Goal: Register for event/course

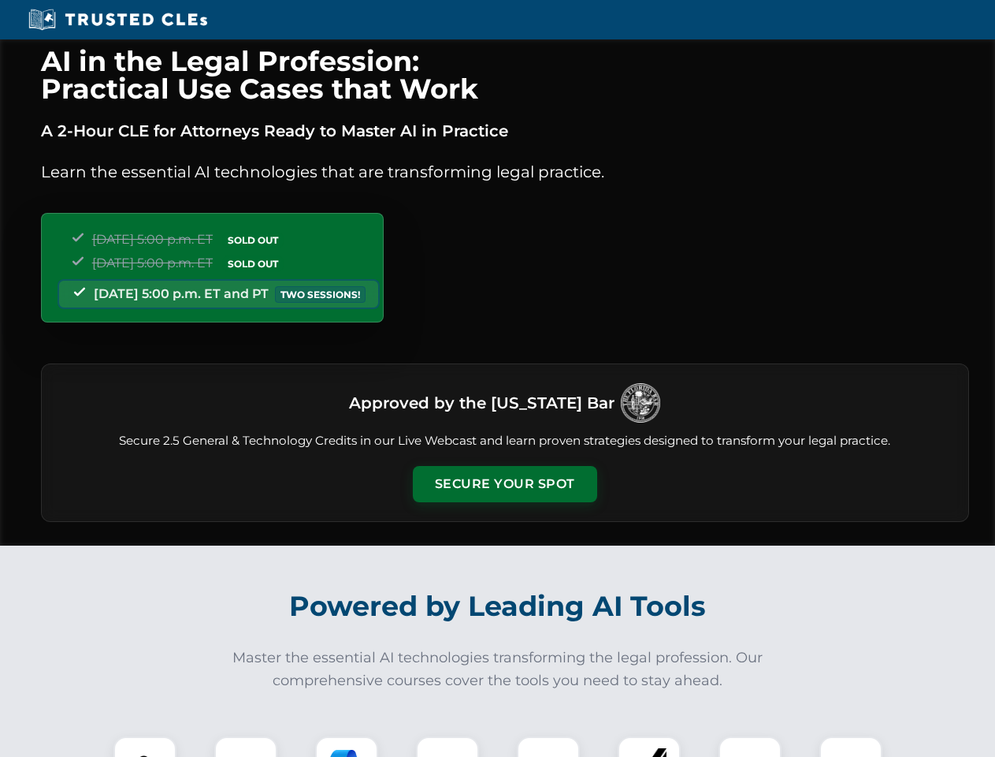
click at [504, 484] on button "Secure Your Spot" at bounding box center [505, 484] width 184 height 36
click at [145, 746] on img at bounding box center [145, 768] width 46 height 46
